Goal: Check status

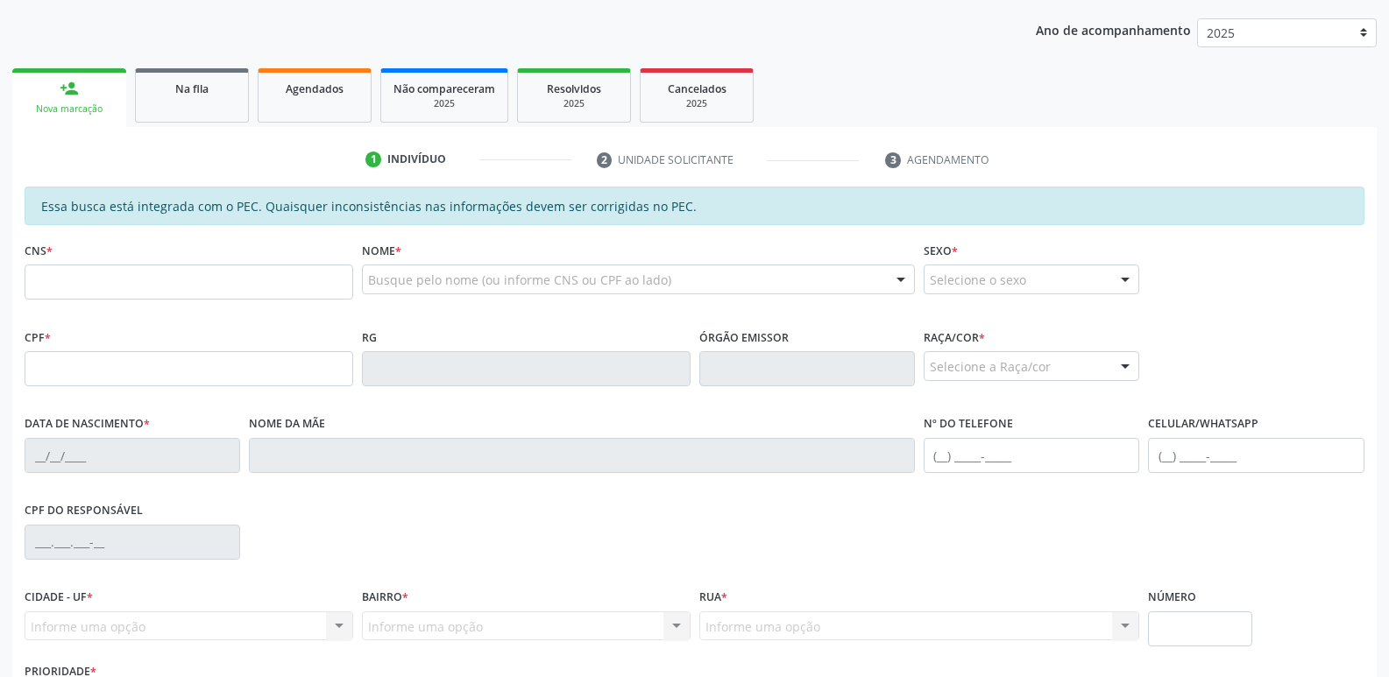
scroll to position [351, 0]
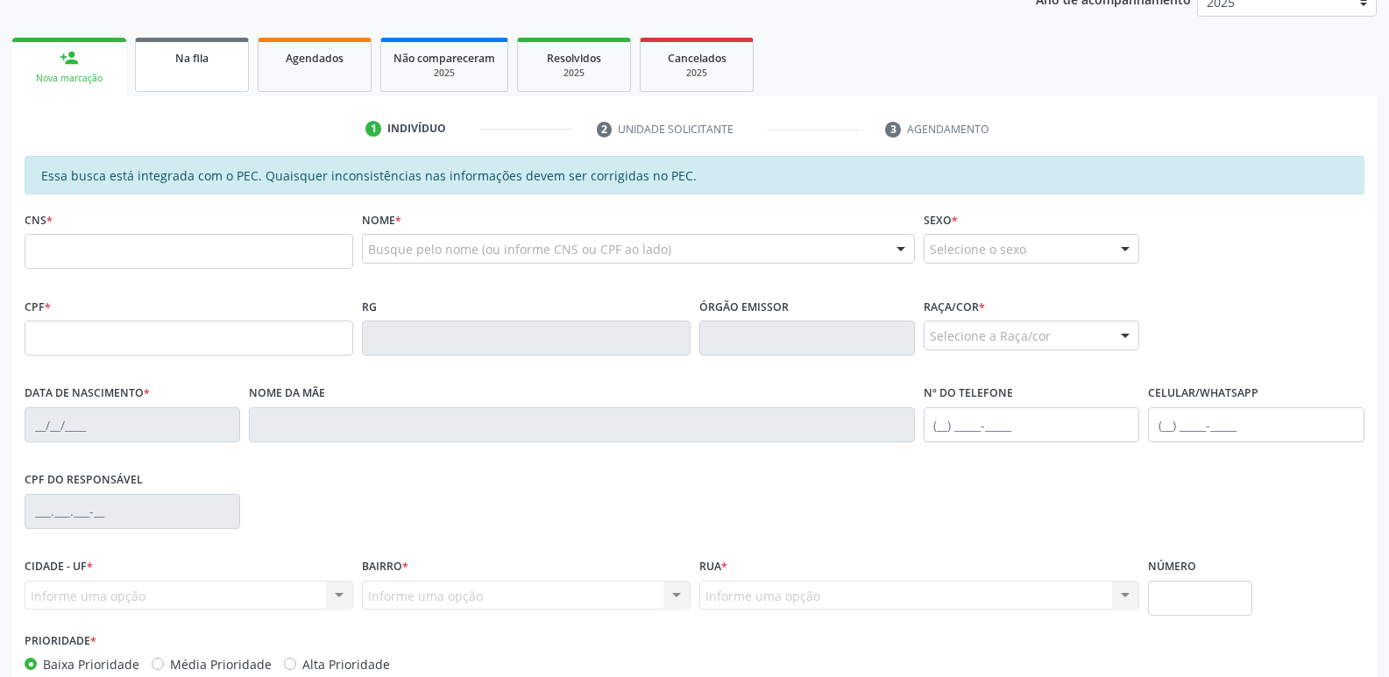
click at [202, 54] on span "Na fila" at bounding box center [191, 58] width 33 height 15
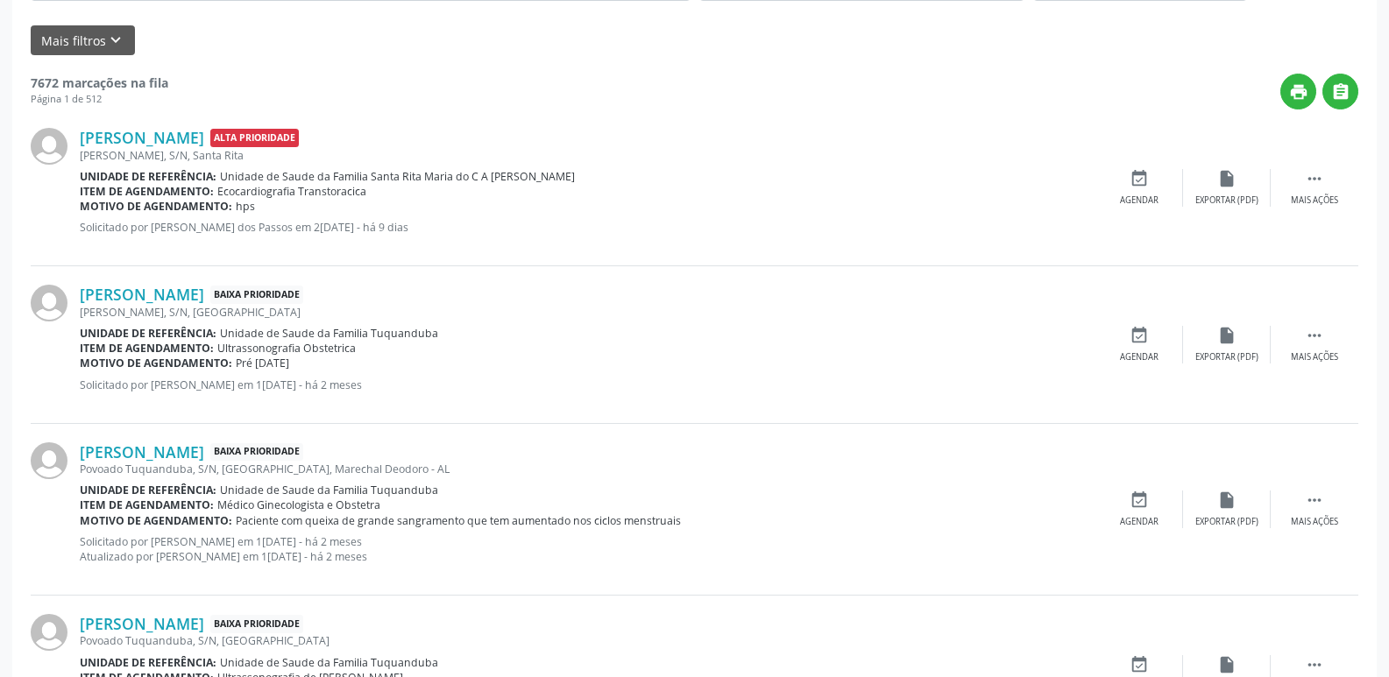
scroll to position [438, 0]
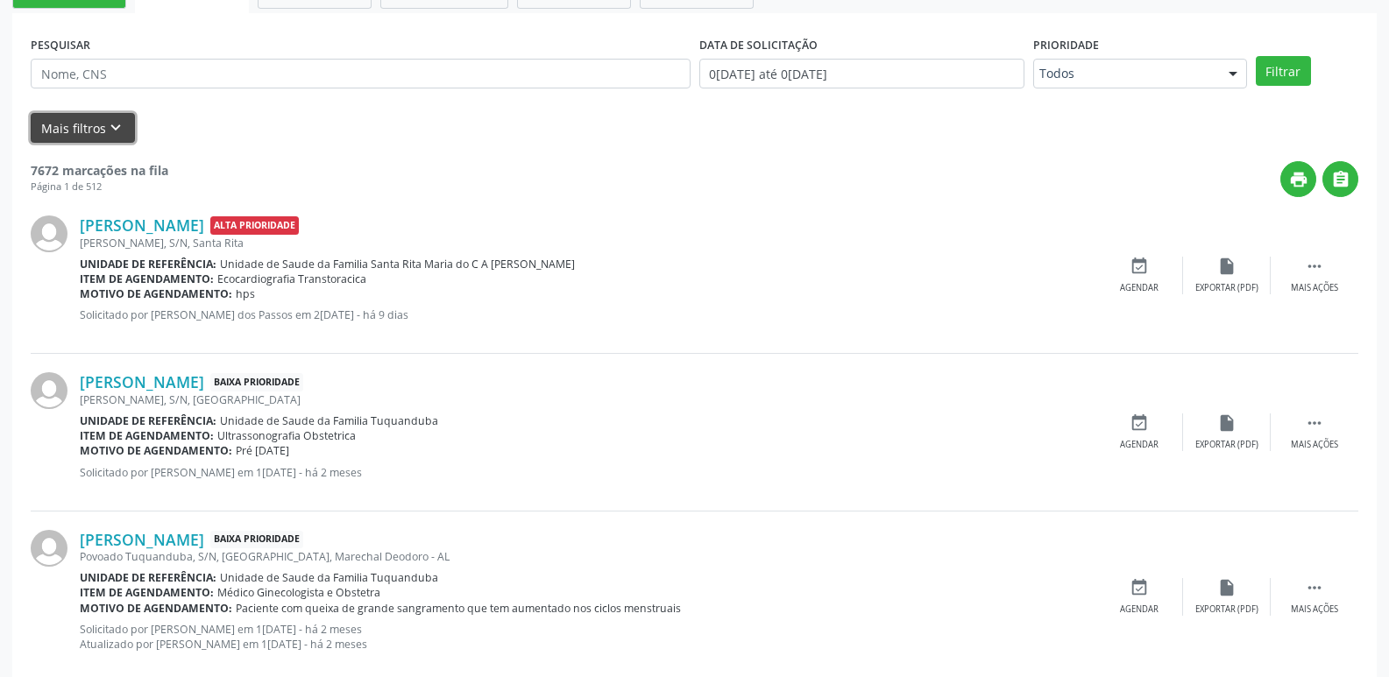
click at [106, 128] on icon "keyboard_arrow_down" at bounding box center [115, 127] width 19 height 19
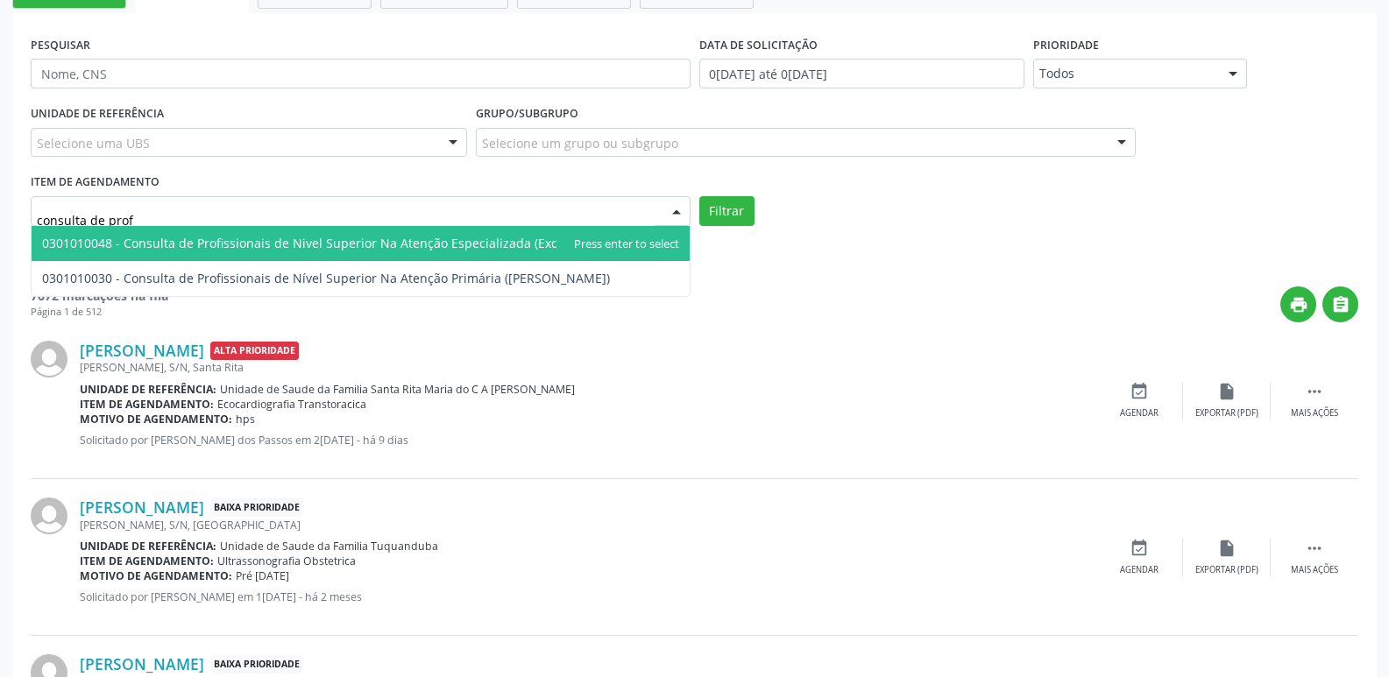
type input "consulta de profi"
click at [442, 243] on span "0301010048 - Consulta de Profissionais de Nivel Superior Na Atenção Especializa…" at bounding box center [334, 243] width 584 height 17
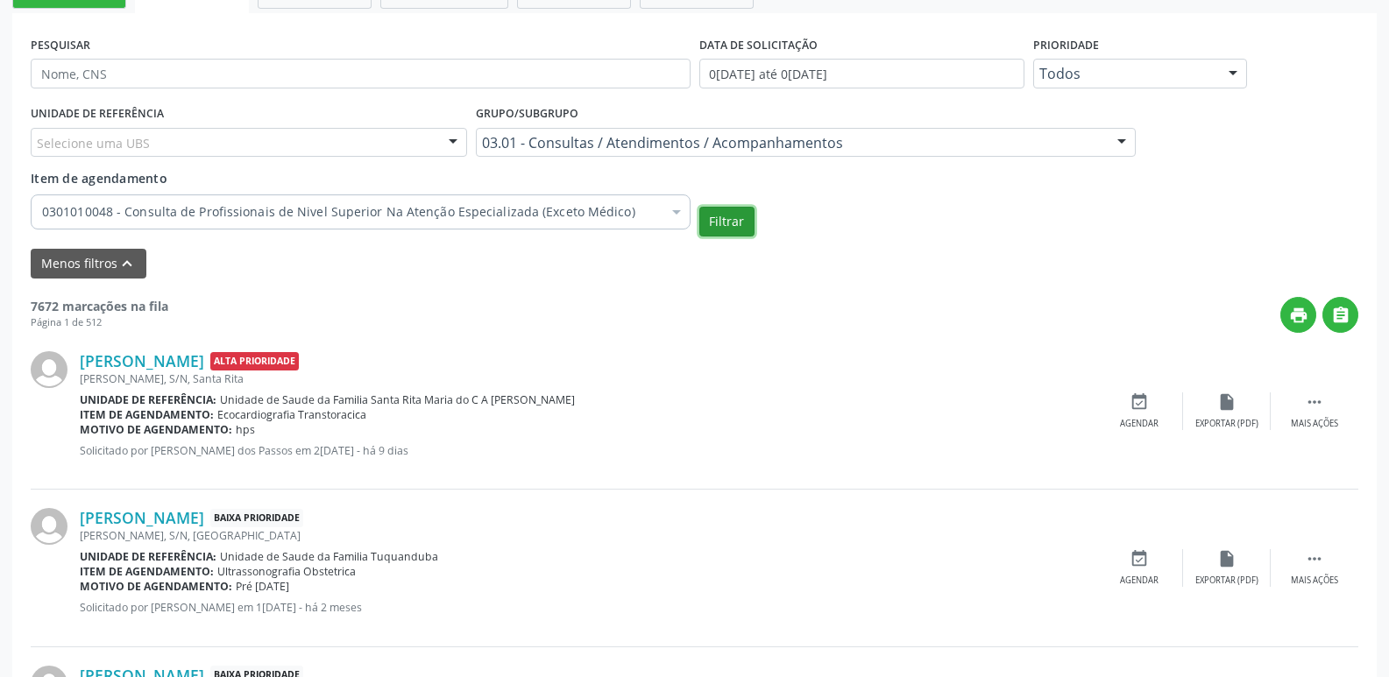
click at [725, 223] on button "Filtrar" at bounding box center [726, 222] width 55 height 30
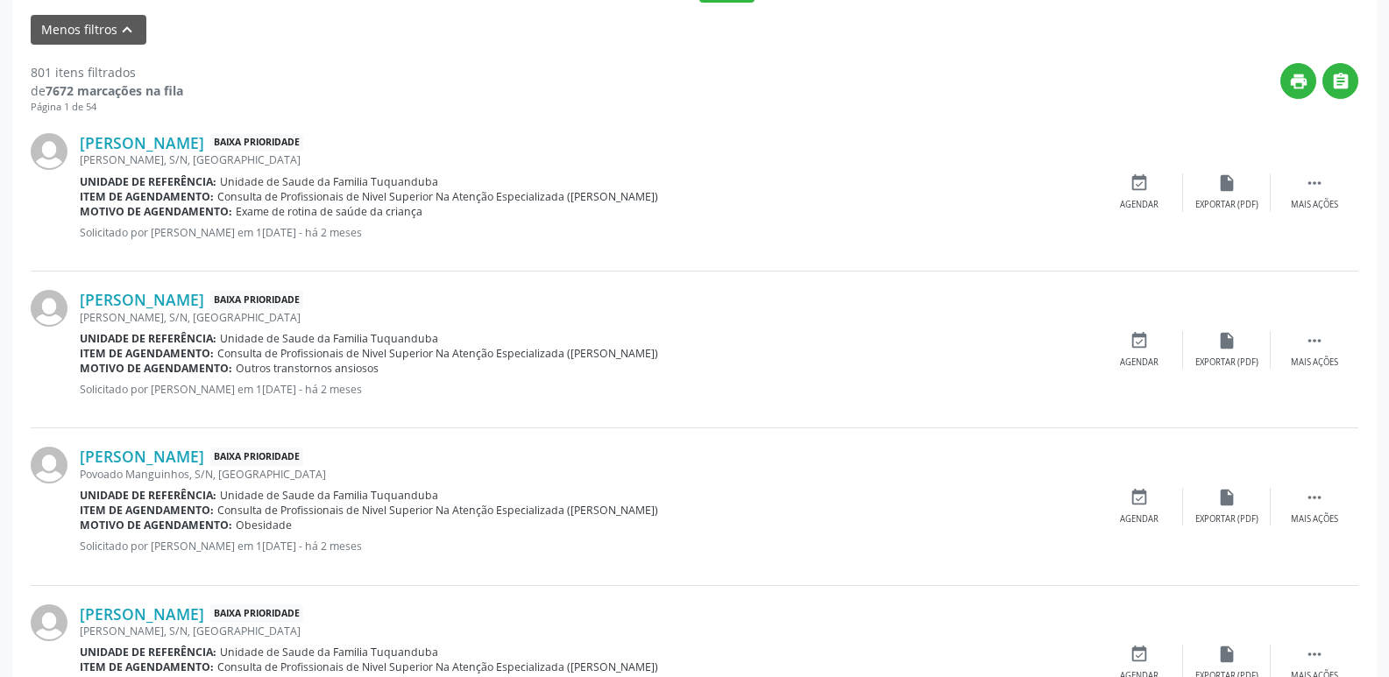
scroll to position [701, 0]
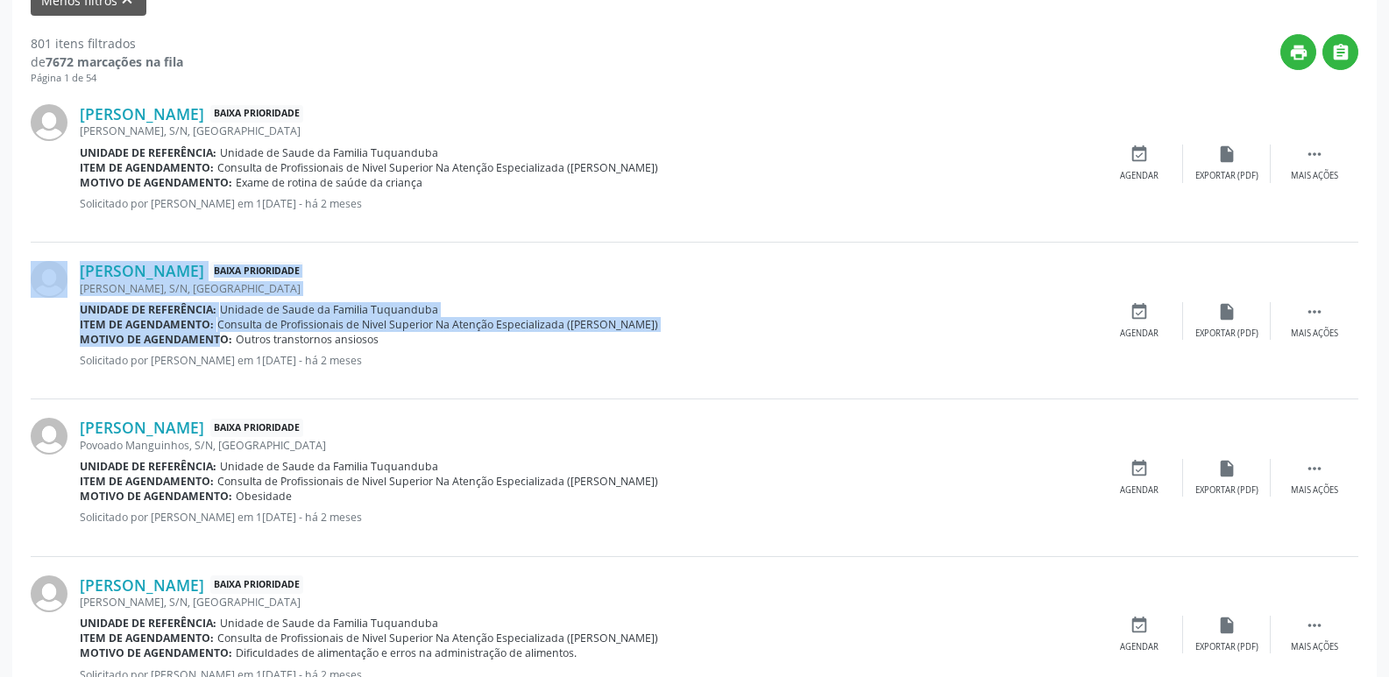
drag, startPoint x: 71, startPoint y: 337, endPoint x: 199, endPoint y: 345, distance: 128.2
click at [199, 345] on div "[PERSON_NAME] Baixa Prioridade [PERSON_NAME], S/N, [GEOGRAPHIC_DATA] Unidade de…" at bounding box center [695, 321] width 1328 height 157
click at [179, 344] on b "Motivo de agendamento:" at bounding box center [156, 339] width 152 height 15
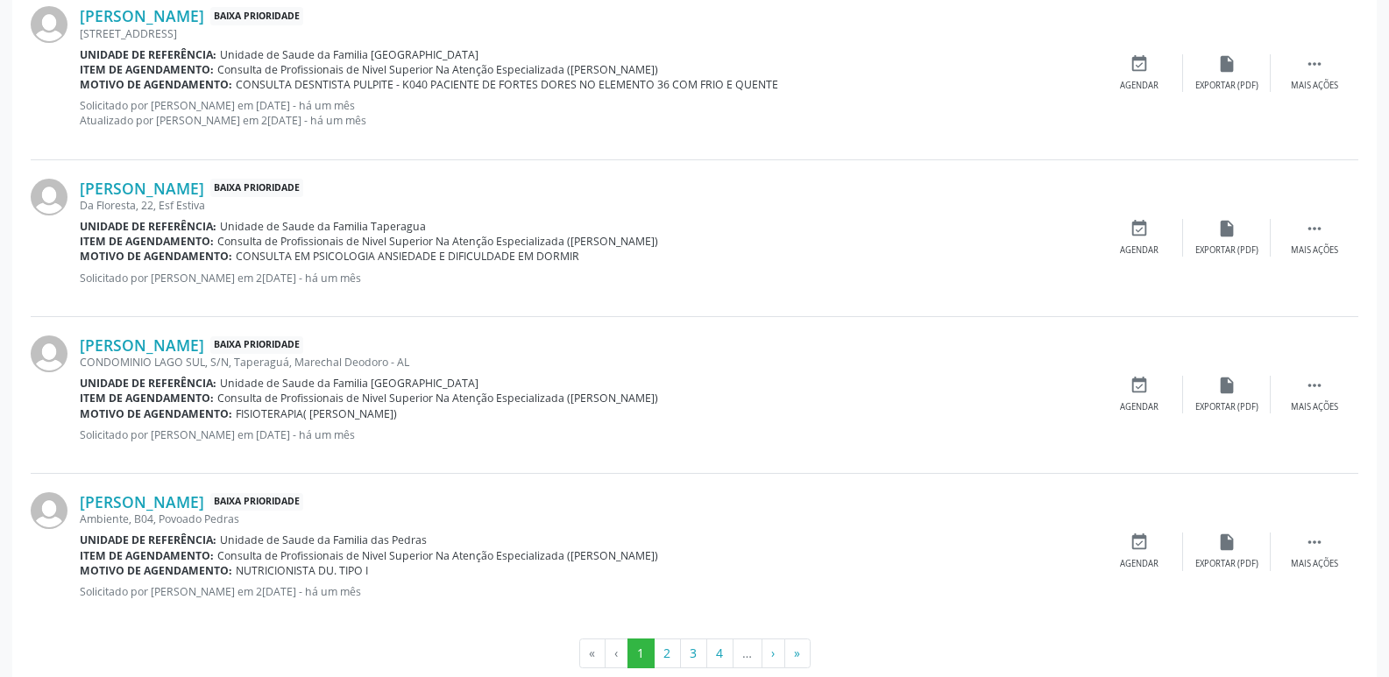
scroll to position [2576, 0]
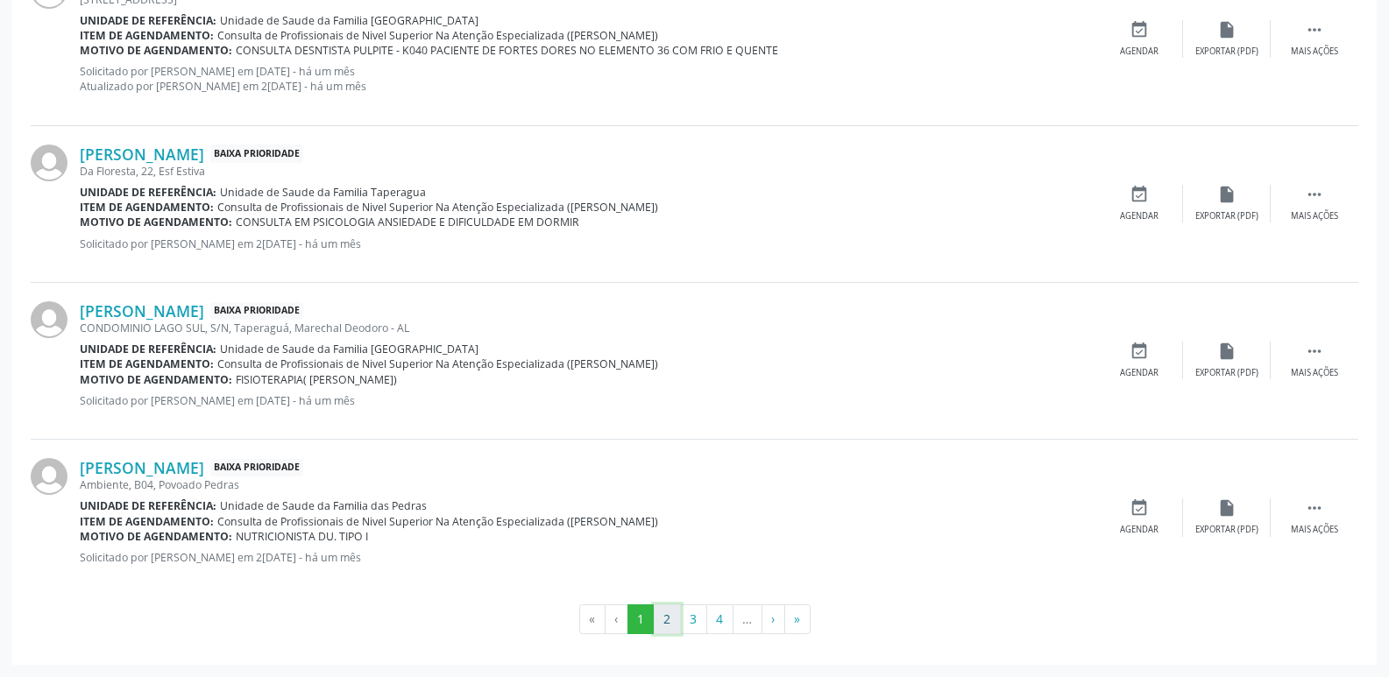
click at [661, 614] on button "2" at bounding box center [667, 620] width 27 height 30
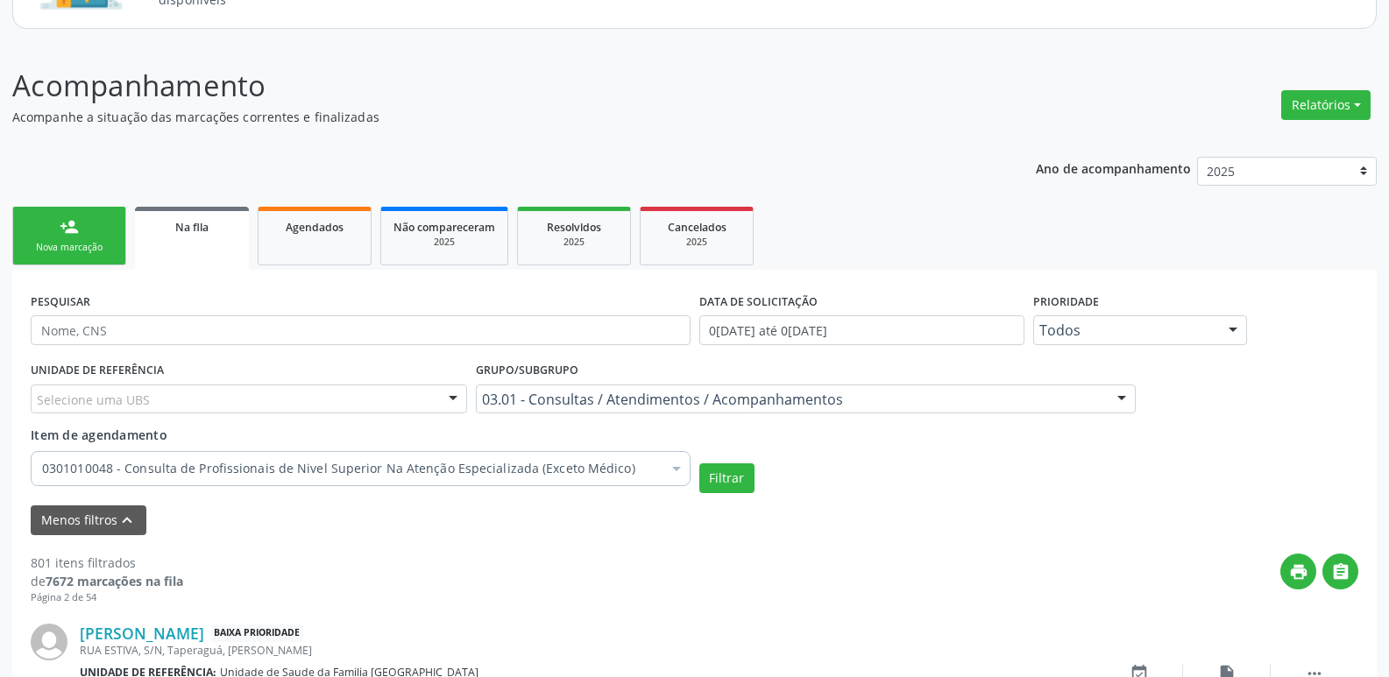
scroll to position [2560, 0]
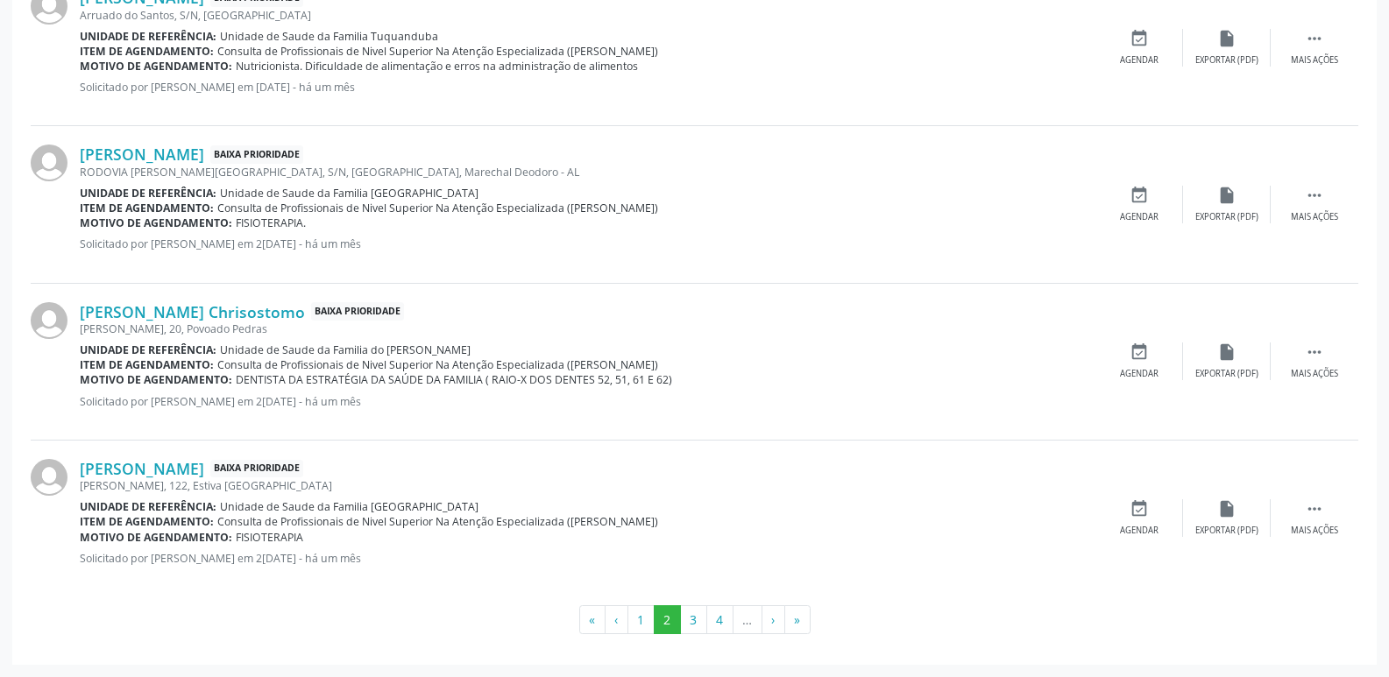
click at [315, 222] on div "Motivo de agendamento: FISIOTERAPIA." at bounding box center [588, 223] width 1016 height 15
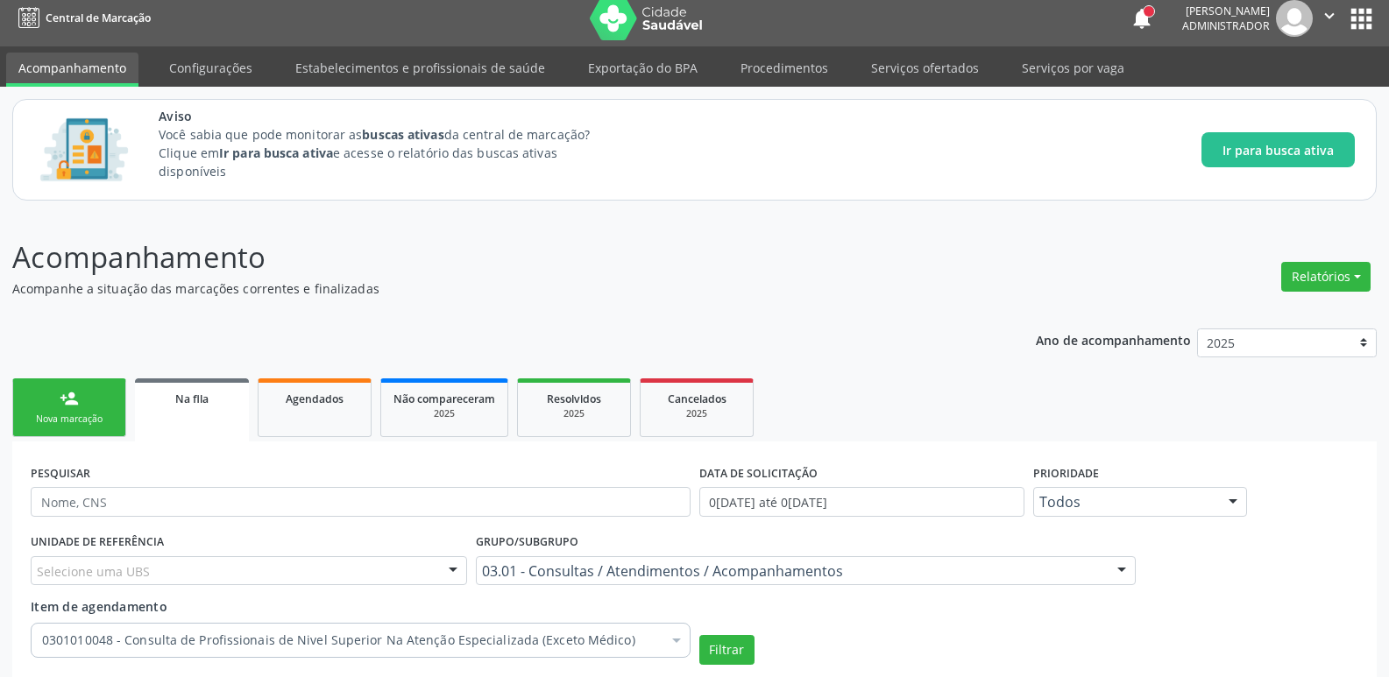
scroll to position [0, 0]
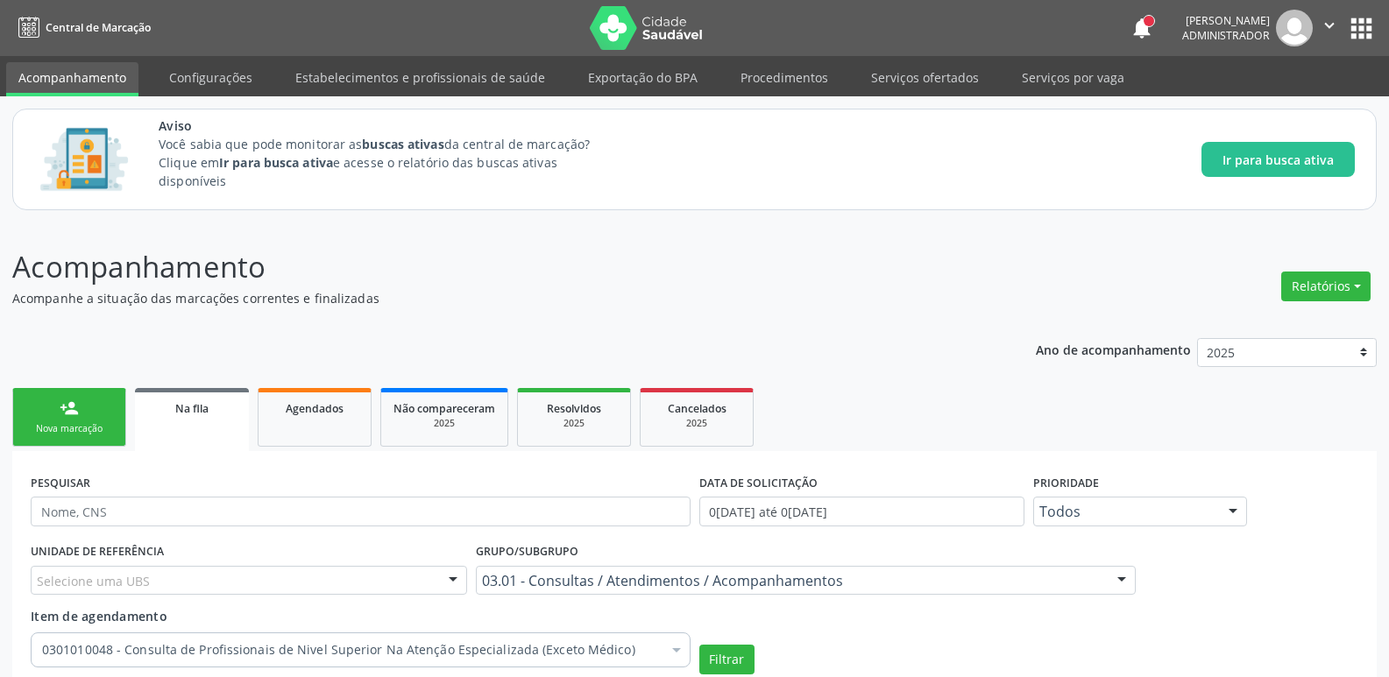
click at [1330, 20] on icon "" at bounding box center [1329, 25] width 19 height 19
click at [1270, 106] on link "Sair" at bounding box center [1284, 107] width 121 height 25
